Goal: Task Accomplishment & Management: Manage account settings

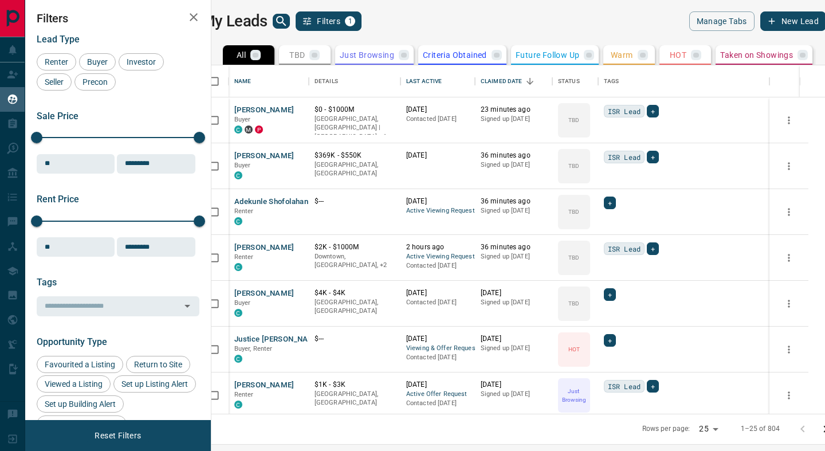
scroll to position [348, 608]
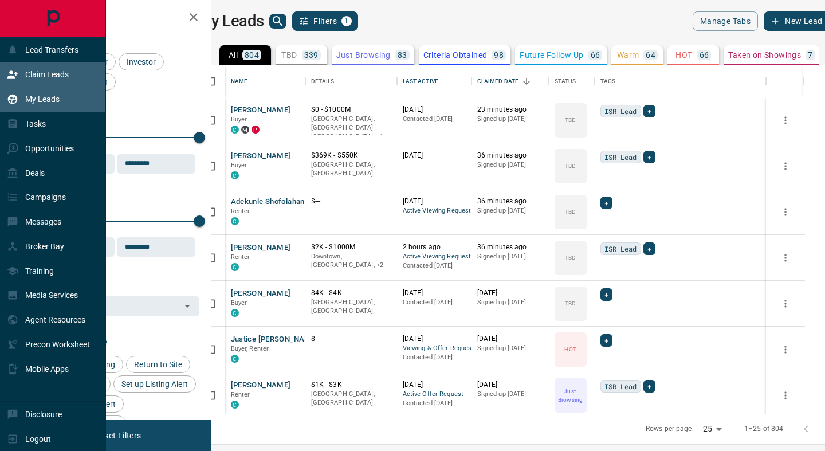
click at [50, 76] on p "Claim Leads" at bounding box center [47, 74] width 44 height 9
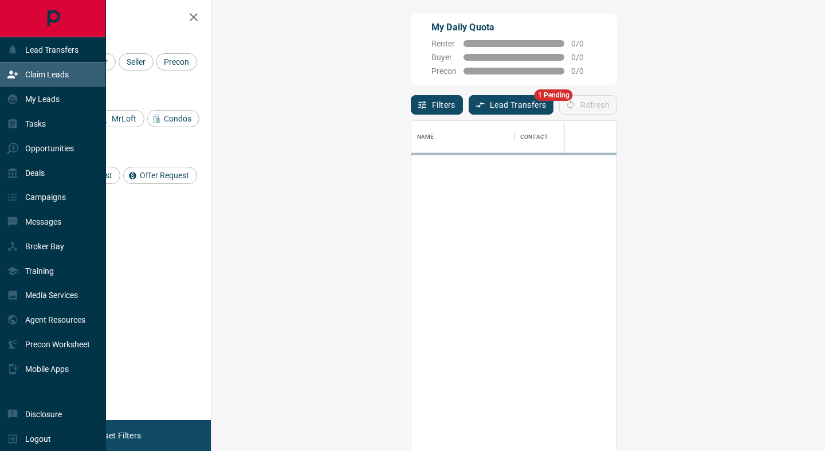
scroll to position [342, 589]
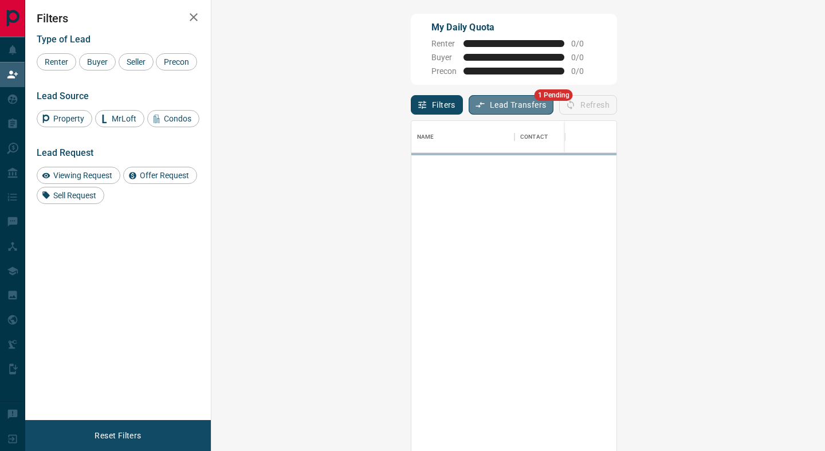
click at [468, 107] on button "Lead Transfers" at bounding box center [510, 104] width 85 height 19
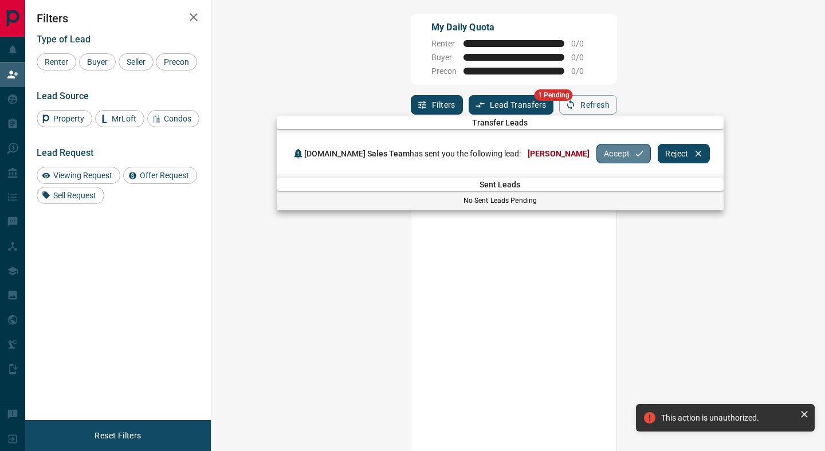
click at [607, 156] on button "Accept" at bounding box center [623, 153] width 54 height 19
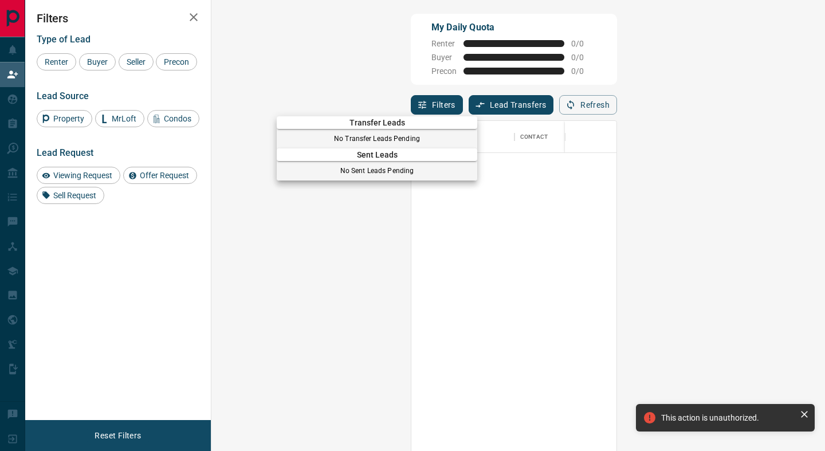
click at [13, 155] on div at bounding box center [412, 225] width 825 height 451
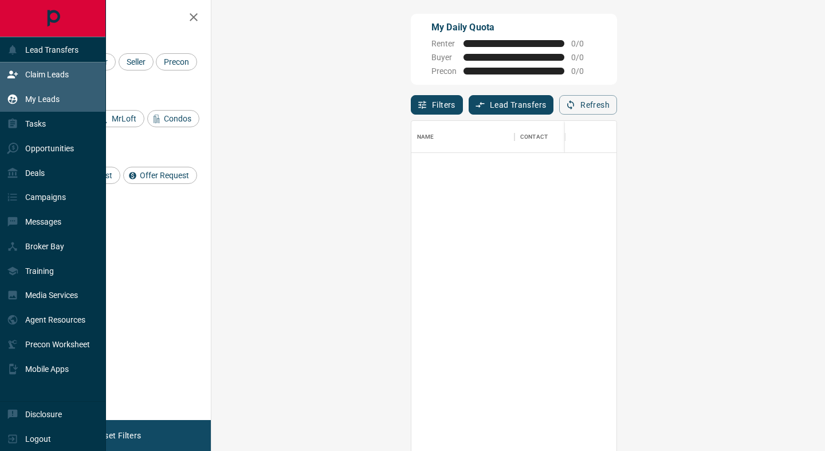
click at [44, 100] on p "My Leads" at bounding box center [42, 98] width 34 height 9
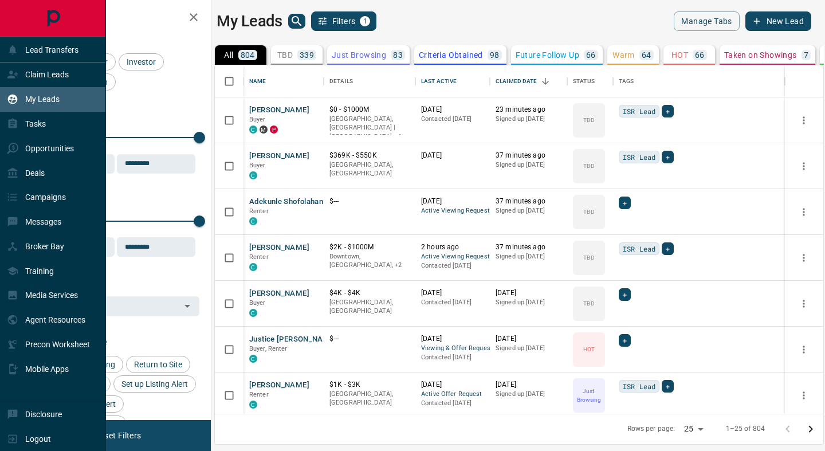
scroll to position [348, 608]
